Goal: Task Accomplishment & Management: Complete application form

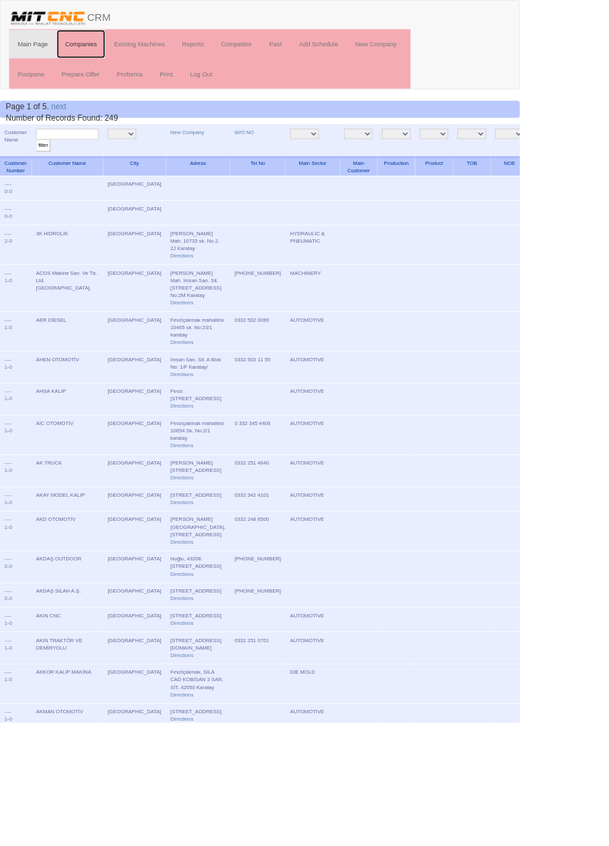
click at [95, 51] on link "Companies" at bounding box center [95, 52] width 58 height 34
type input "Özkar"
click at [42, 164] on input "filter" at bounding box center [50, 171] width 17 height 14
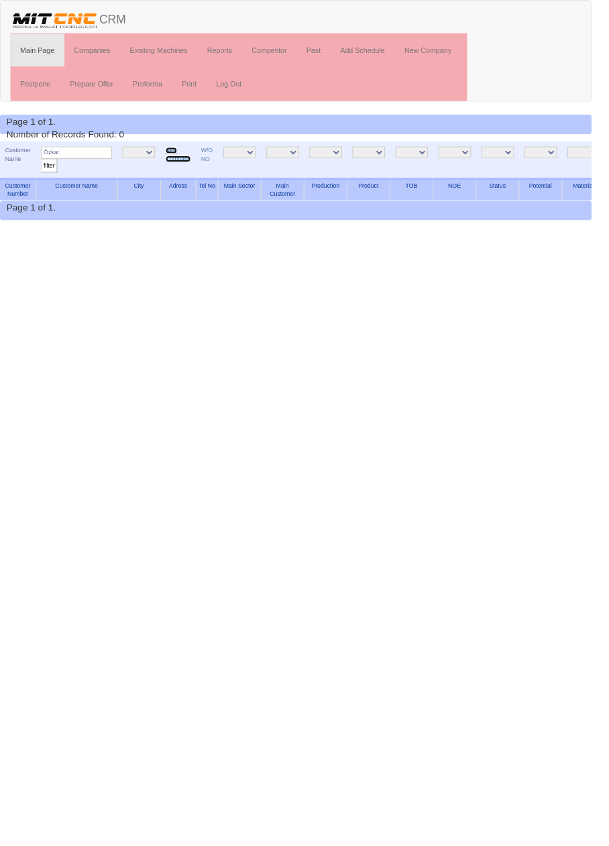
click at [187, 162] on link "New Company" at bounding box center [183, 158] width 26 height 15
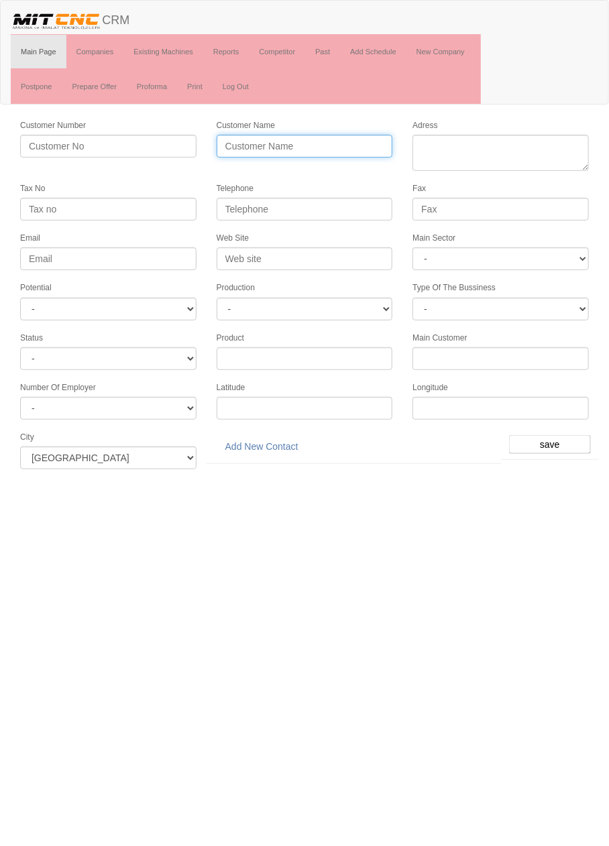
click at [335, 145] on input "Customer Name" at bounding box center [304, 146] width 176 height 23
type input "Ö"
type input "ÖZKARSAN HİDROLİK"
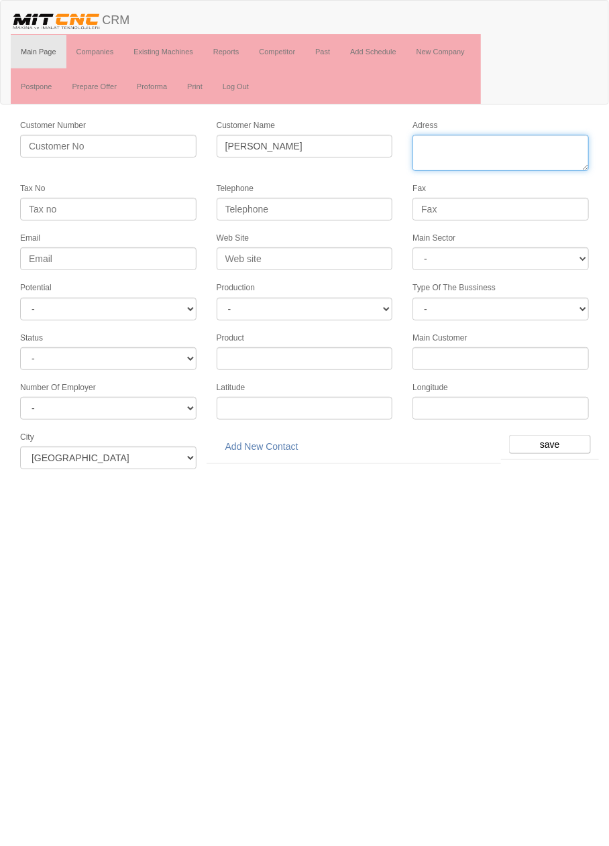
click at [525, 142] on textarea "Adress" at bounding box center [500, 153] width 176 height 36
paste textarea "Horozluhan Mah. İslambey Sk. No:12"
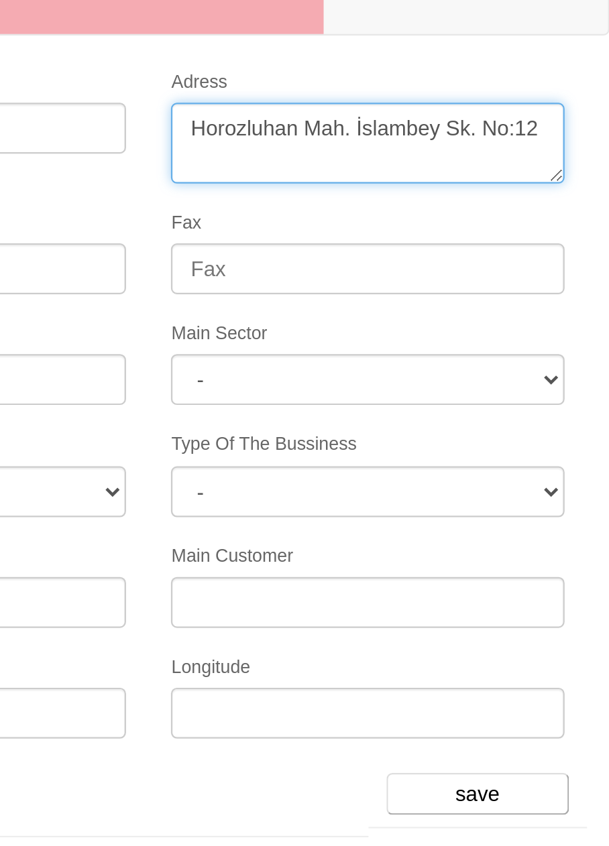
click at [575, 148] on textarea "Adress" at bounding box center [500, 153] width 176 height 36
click at [577, 147] on textarea "Adress" at bounding box center [500, 153] width 176 height 36
click at [578, 144] on textarea "Adress" at bounding box center [500, 153] width 176 height 36
paste textarea "FEVZİÇAKMAK MAH. 10761. SOK. C BLOK SİT. C BLOK NO:4K KARATAY"
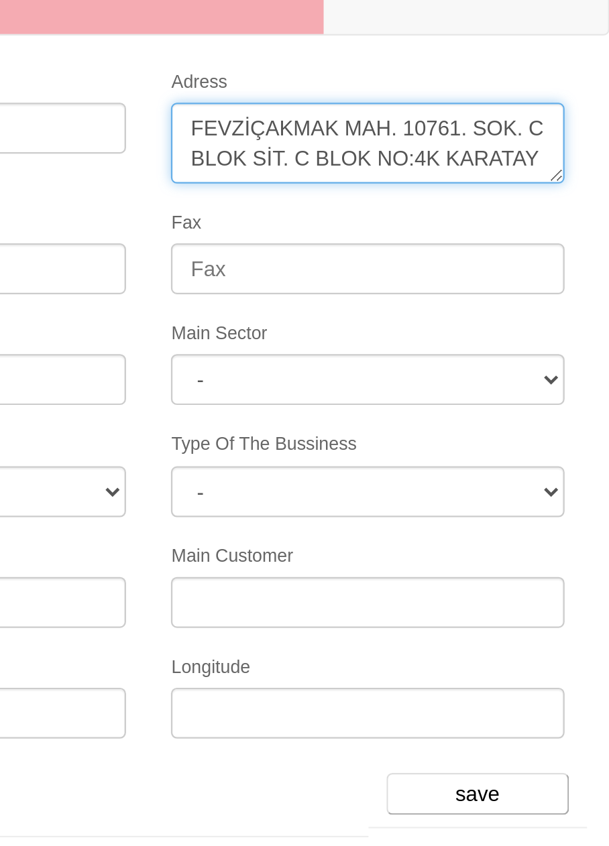
click at [421, 145] on textarea "Adress" at bounding box center [500, 153] width 176 height 36
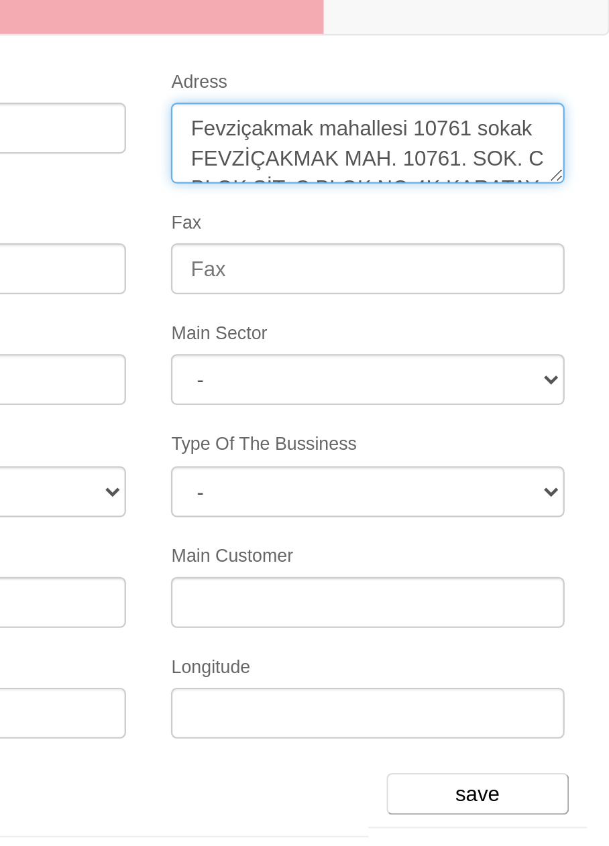
click at [566, 158] on textarea "Adress" at bounding box center [500, 153] width 176 height 36
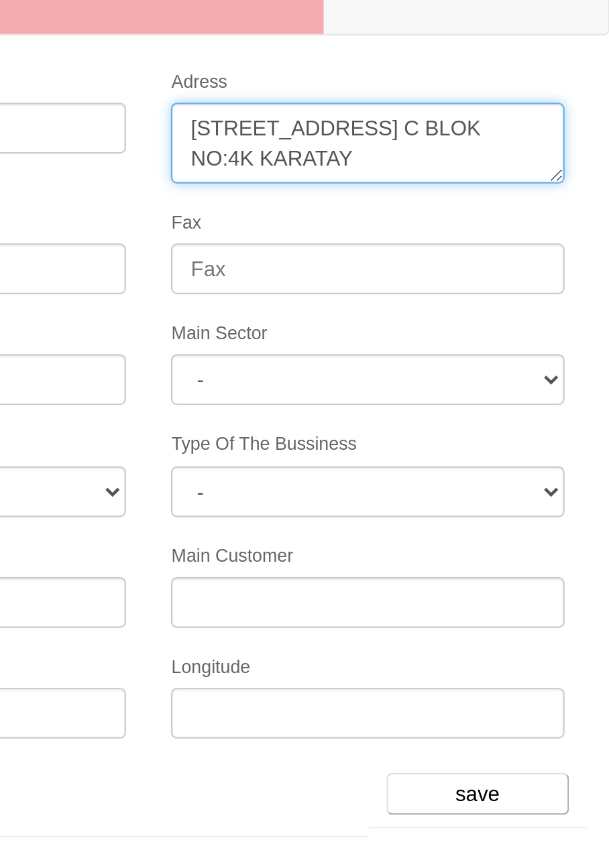
scroll to position [13, 0]
click at [453, 157] on textarea "Adress" at bounding box center [500, 153] width 176 height 36
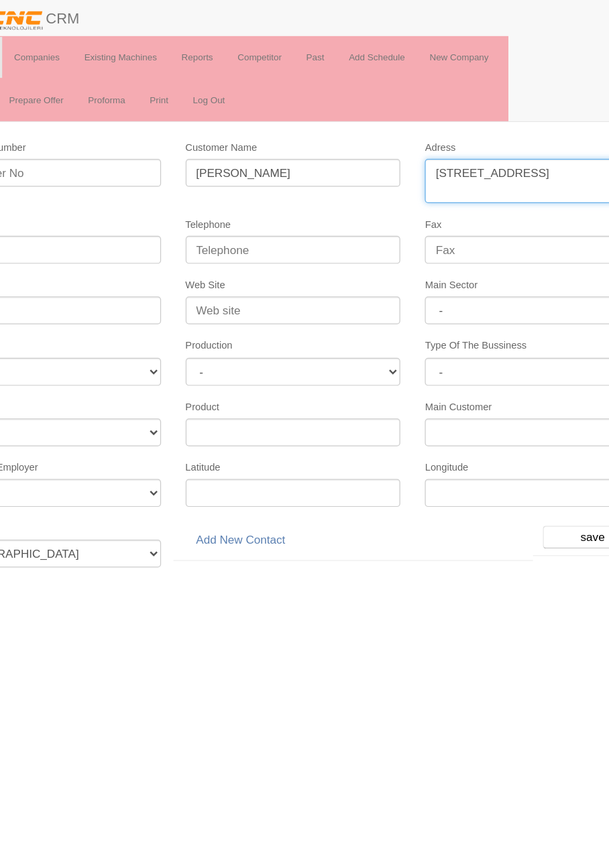
type textarea "[STREET_ADDRESS]"
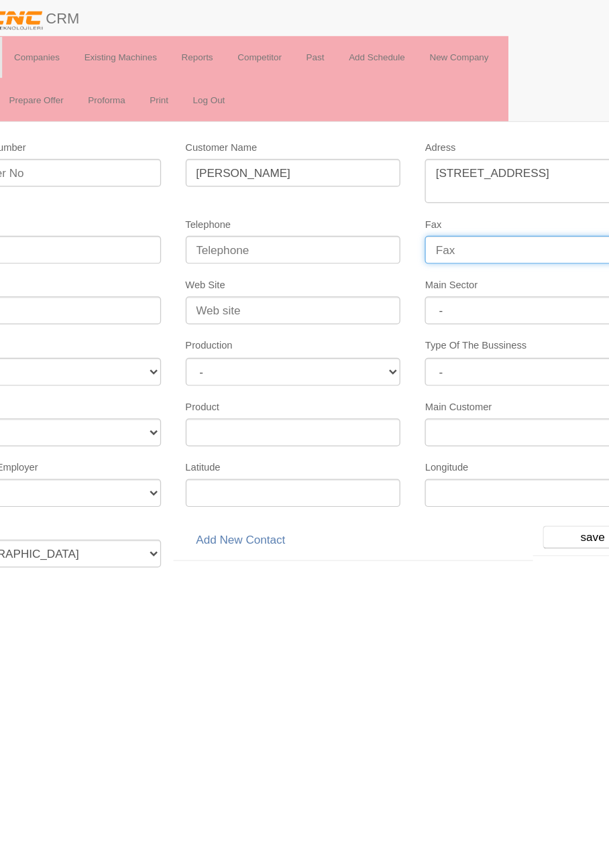
click at [505, 206] on input "Fax" at bounding box center [500, 209] width 176 height 23
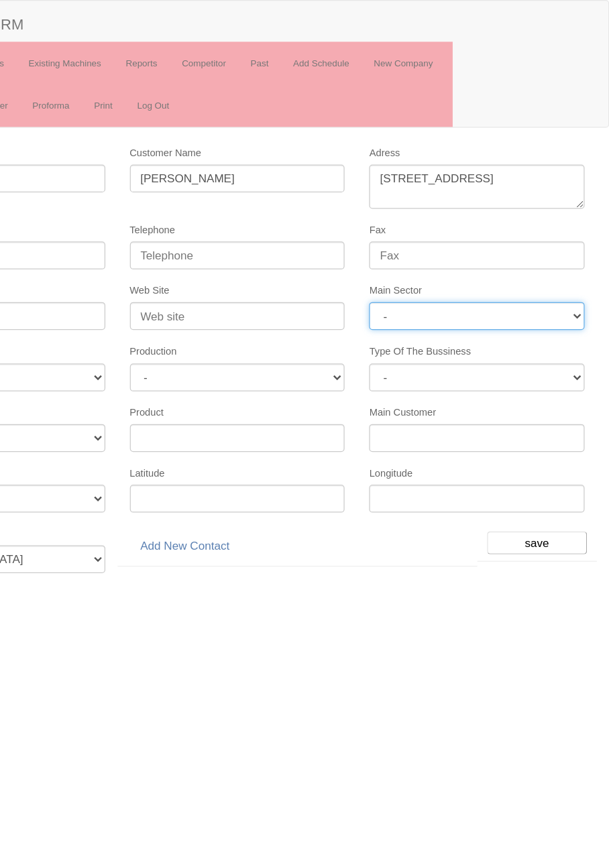
click at [545, 257] on select "- DIE MOLD MACHINERY DEFENCE ELECTRICAL COMPONENTS MEDICAL TOOL MANUFACTURING J…" at bounding box center [500, 258] width 176 height 23
select select "370"
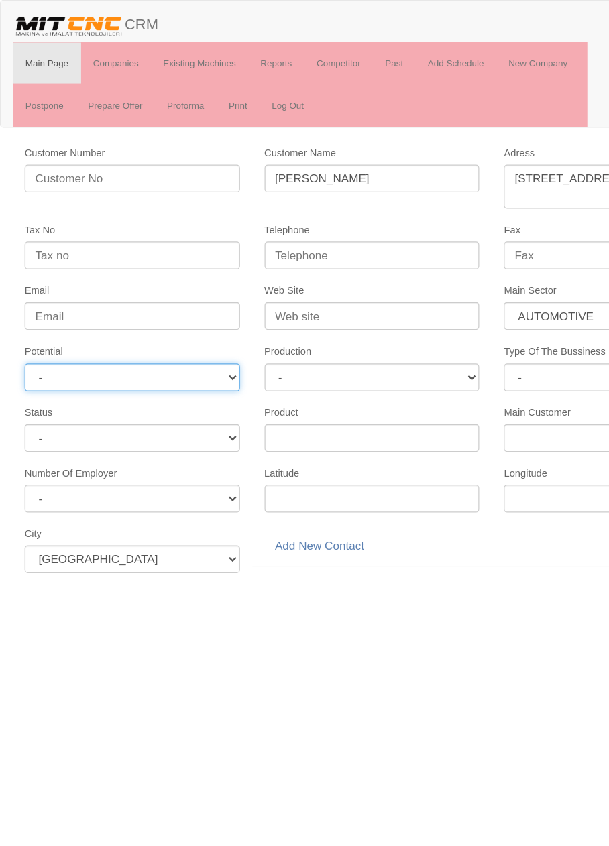
click at [174, 309] on select "- A1 A2 A3 B1 B2 B3 C1 C2 C3" at bounding box center [108, 309] width 176 height 23
select select "6"
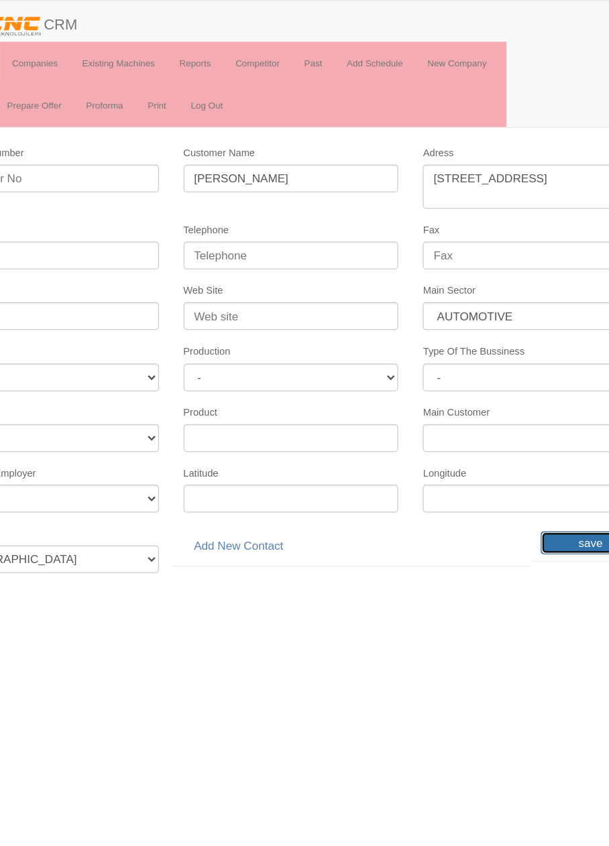
click at [548, 435] on input "save" at bounding box center [550, 444] width 82 height 19
click at [552, 438] on input "save" at bounding box center [550, 444] width 82 height 19
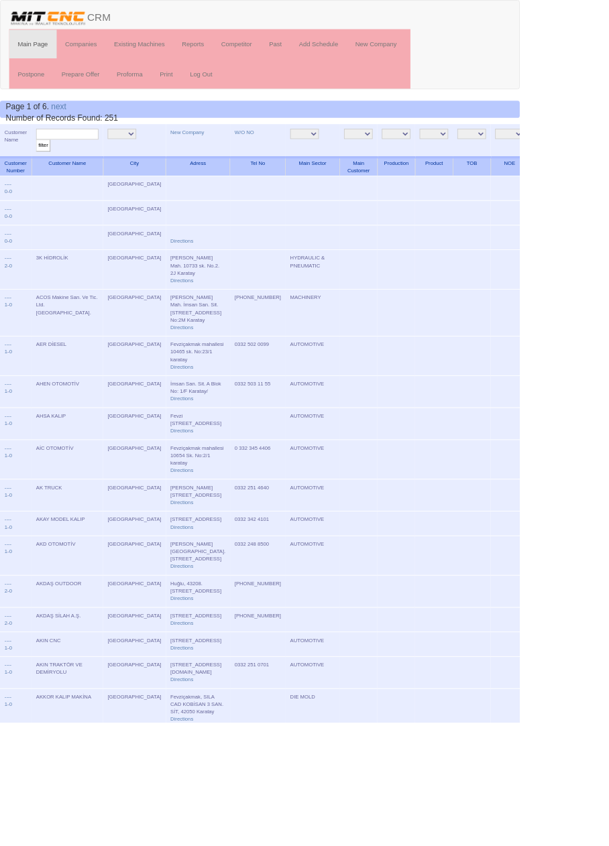
click at [87, 155] on input "text" at bounding box center [78, 157] width 73 height 13
type input "Özkar"
click at [42, 164] on input "filter" at bounding box center [50, 171] width 17 height 14
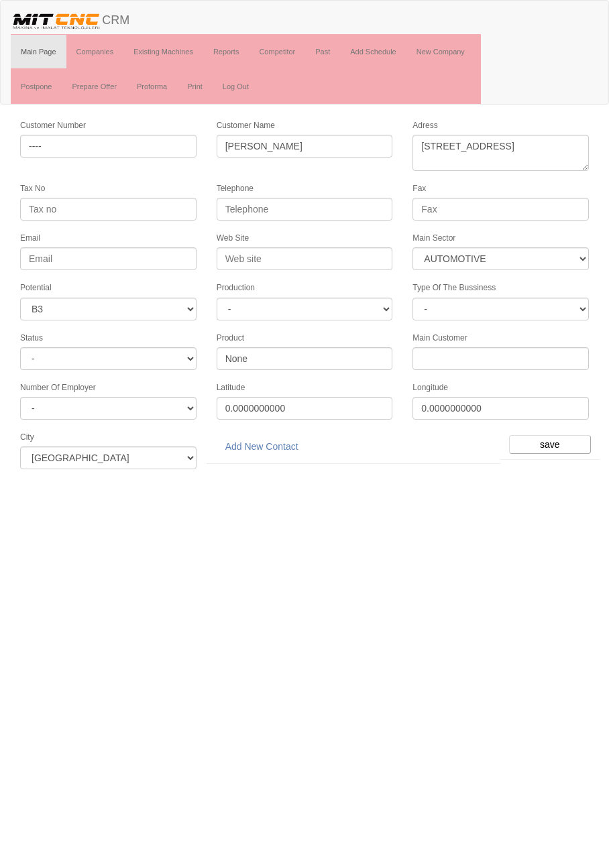
select select "370"
select select "6"
click at [282, 442] on link "Add New Contact" at bounding box center [261, 446] width 90 height 23
